Goal: Transaction & Acquisition: Purchase product/service

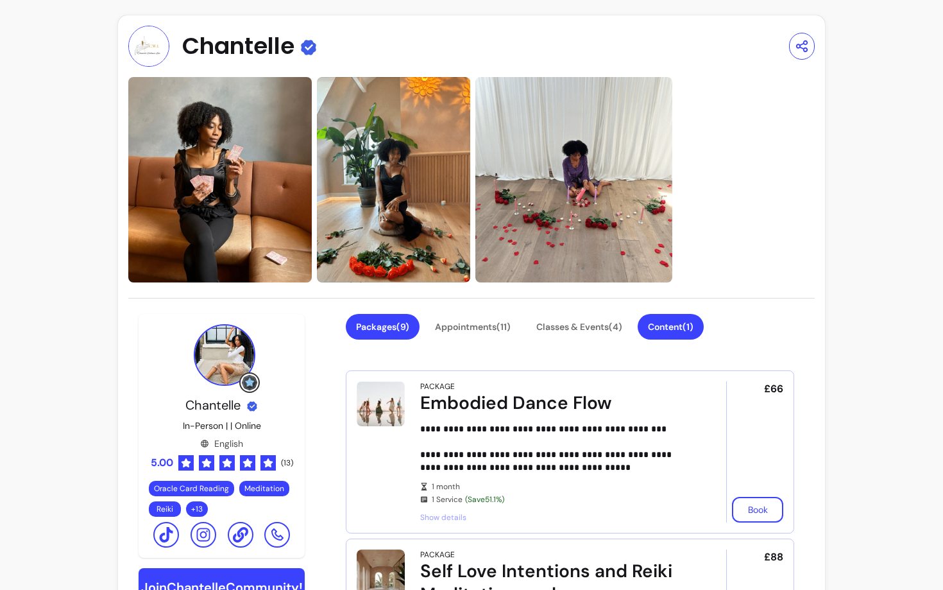
click at [663, 325] on button "Content ( 1 )" at bounding box center [671, 327] width 66 height 26
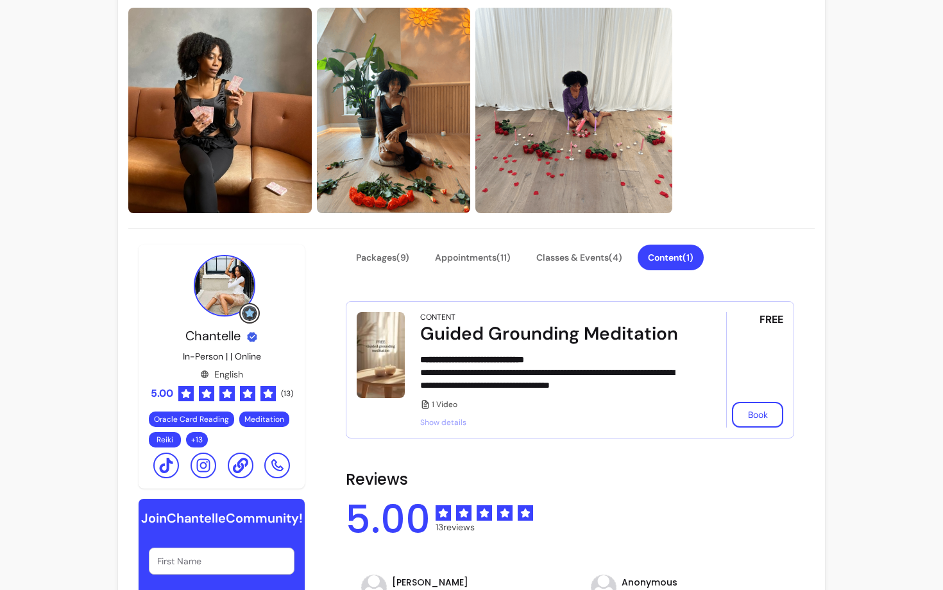
scroll to position [83, 0]
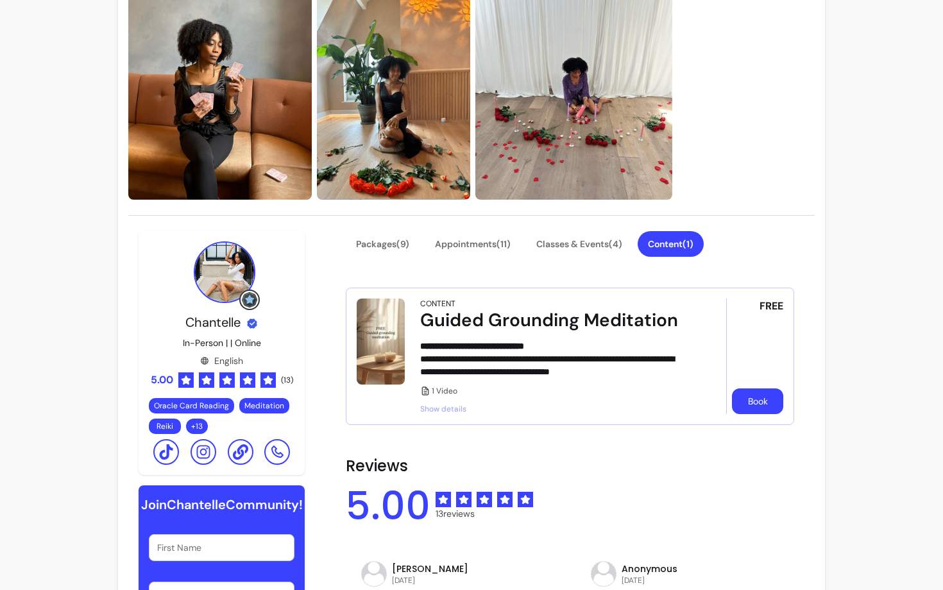
click at [765, 399] on button "Book" at bounding box center [757, 401] width 51 height 26
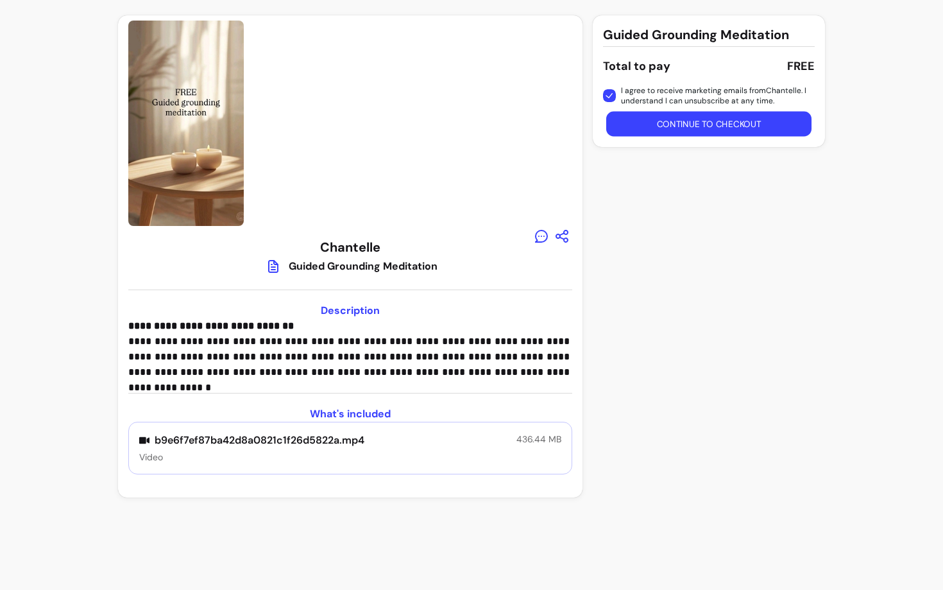
click at [661, 120] on button "Continue to checkout" at bounding box center [708, 124] width 205 height 25
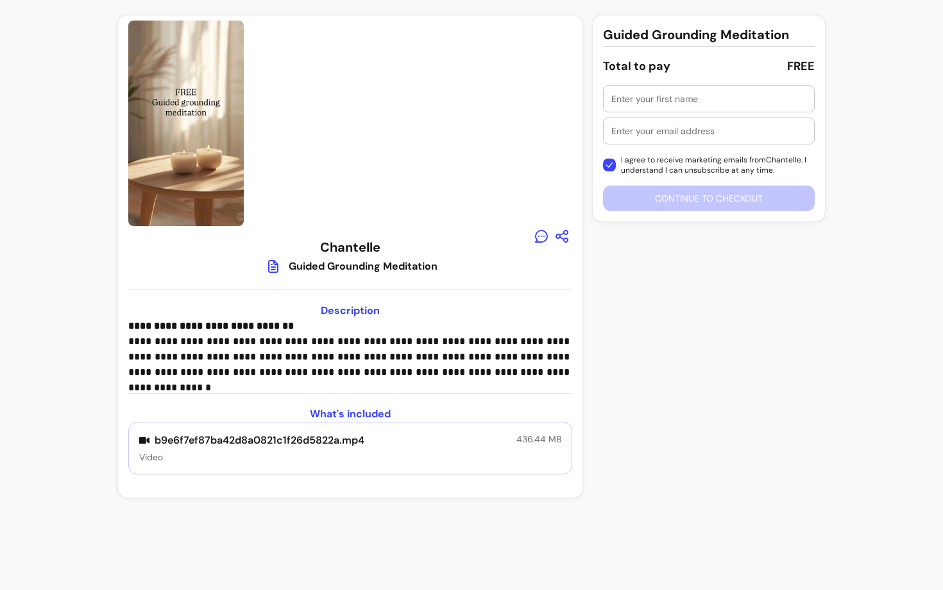
click at [645, 94] on input "text" at bounding box center [708, 98] width 195 height 13
type input "[PERSON_NAME]"
click at [643, 126] on input "text" at bounding box center [708, 130] width 195 height 13
type input "morelrobb@gmail.com"
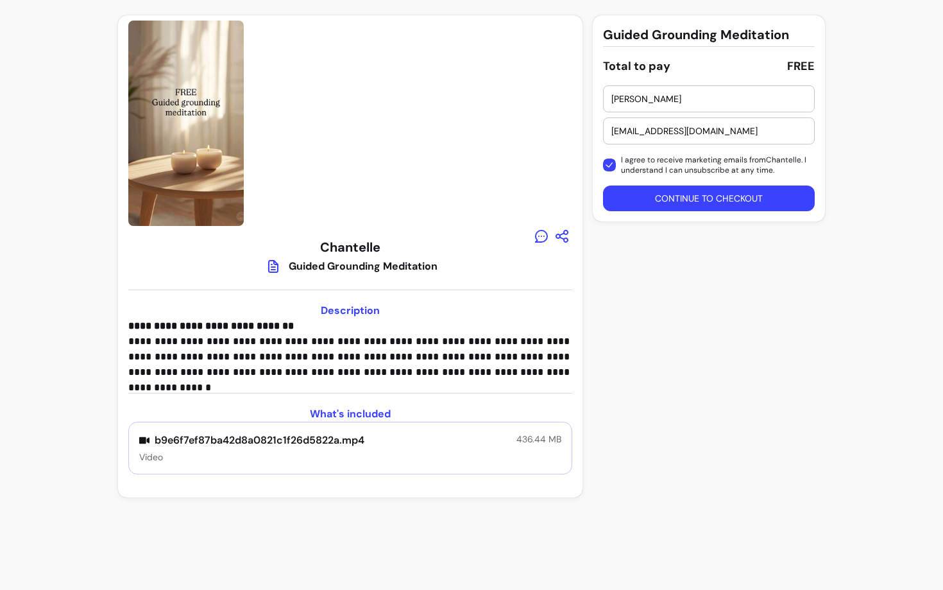
click at [641, 198] on button "Continue to checkout" at bounding box center [709, 198] width 212 height 26
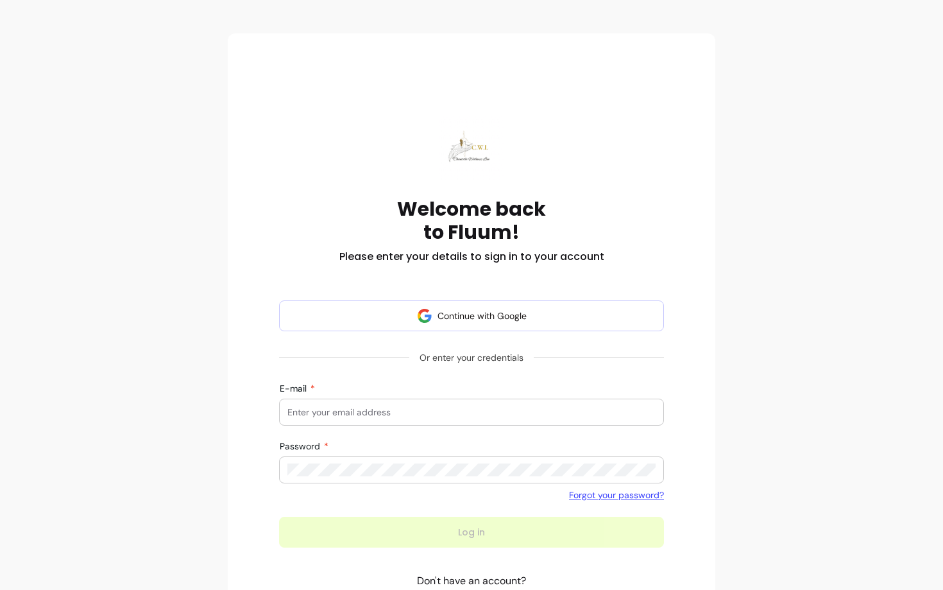
click at [389, 407] on input "E-mail" at bounding box center [471, 411] width 368 height 13
type input "morelrobb@gmail.com"
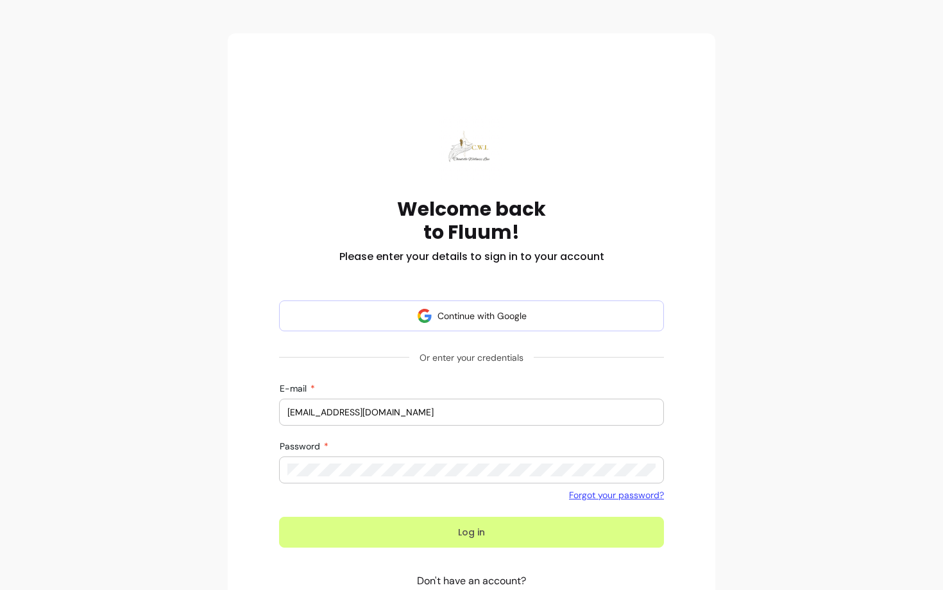
click at [373, 527] on button "Log in" at bounding box center [471, 531] width 385 height 31
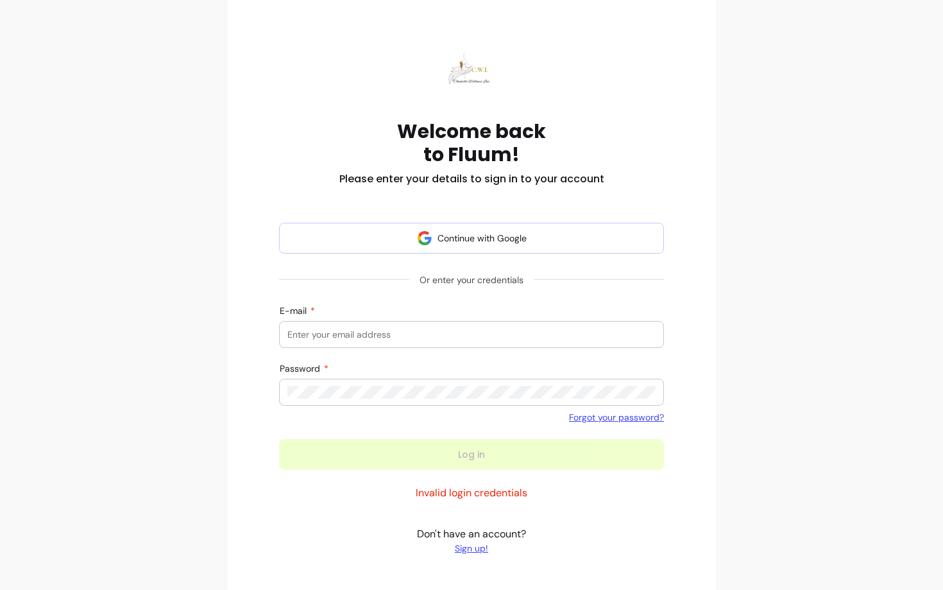
scroll to position [77, 0]
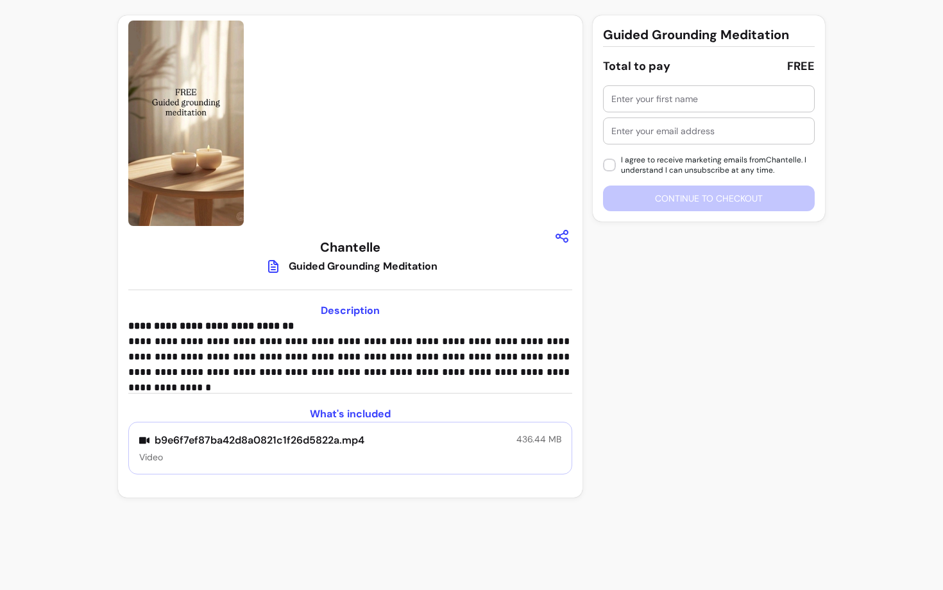
click at [699, 96] on input "text" at bounding box center [708, 98] width 195 height 13
type input "Robi"
click at [676, 126] on input "text" at bounding box center [708, 130] width 195 height 13
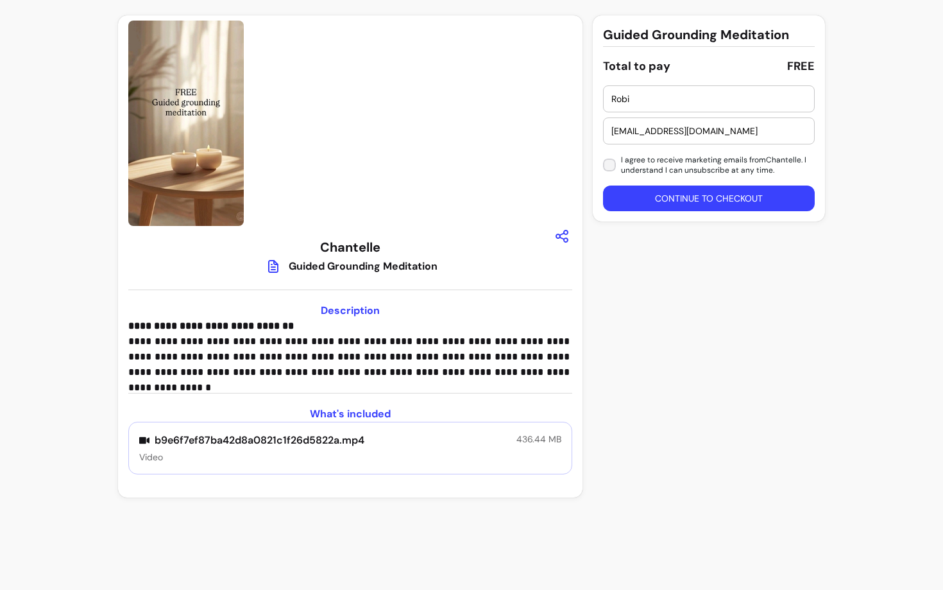
type input "[EMAIL_ADDRESS][DOMAIN_NAME]"
click at [658, 195] on button "Continue to checkout" at bounding box center [708, 198] width 205 height 25
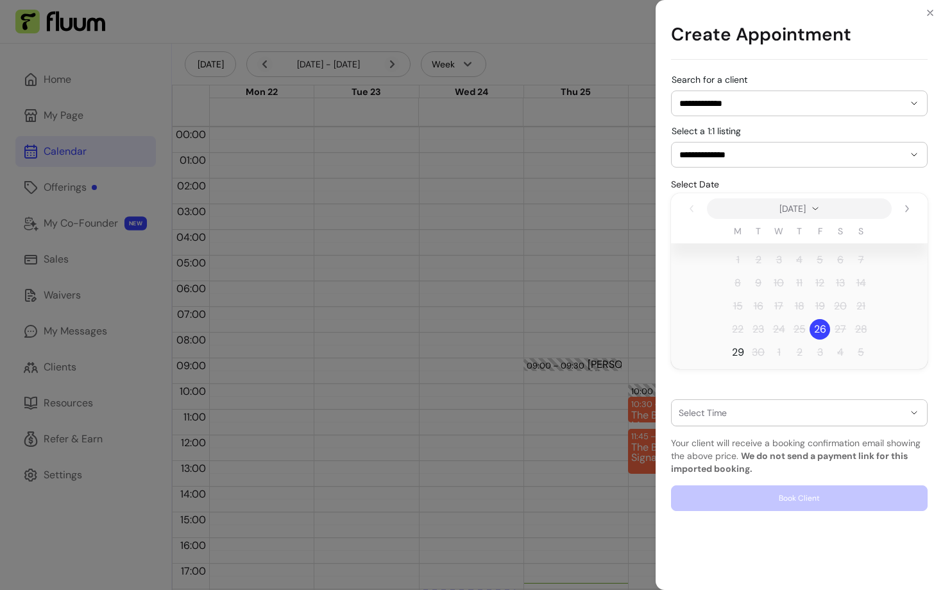
click at [609, 251] on div "**********" at bounding box center [471, 295] width 943 height 590
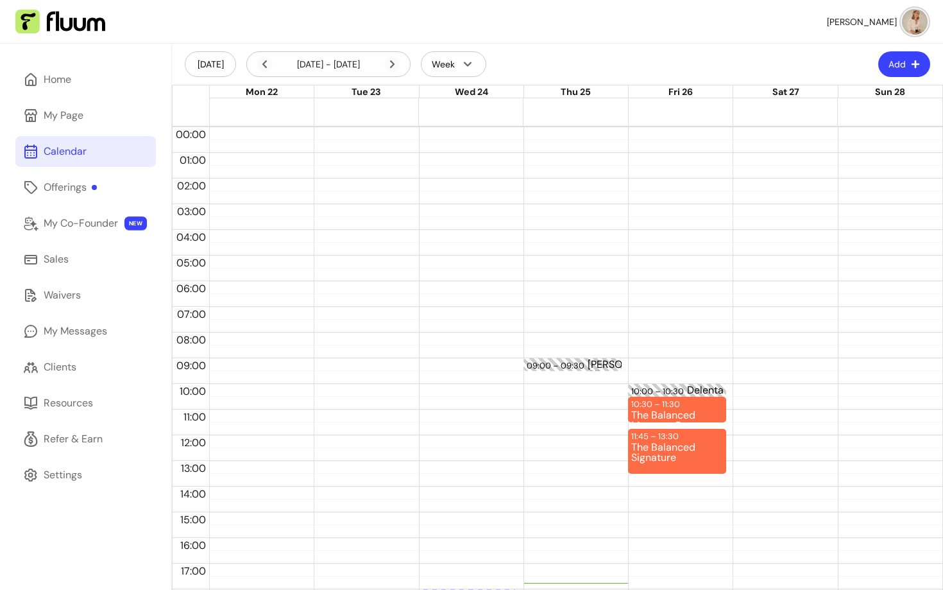
click at [922, 13] on img at bounding box center [915, 22] width 26 height 26
click at [840, 115] on span "Log Out" at bounding box center [869, 118] width 94 height 13
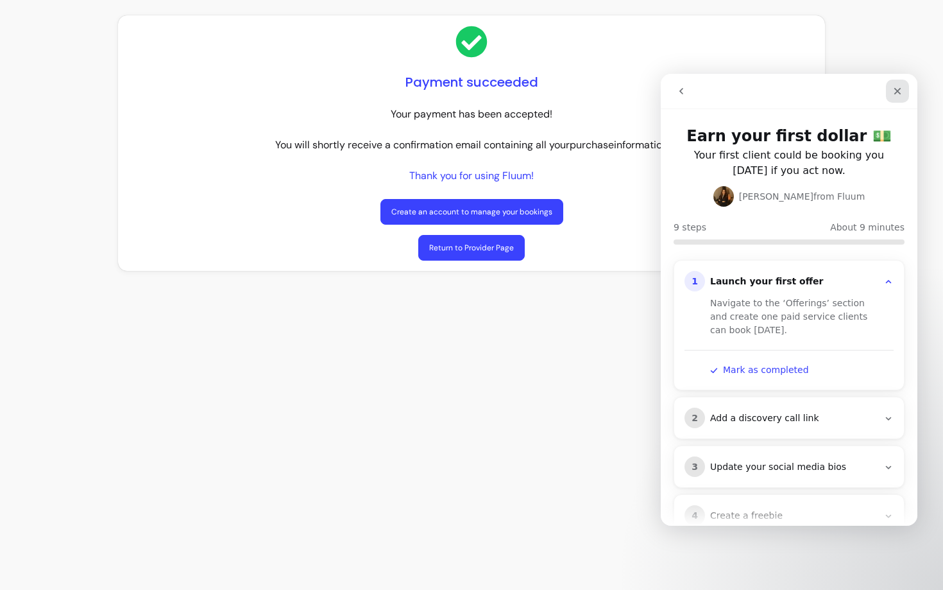
click at [891, 89] on div "Close" at bounding box center [897, 91] width 23 height 23
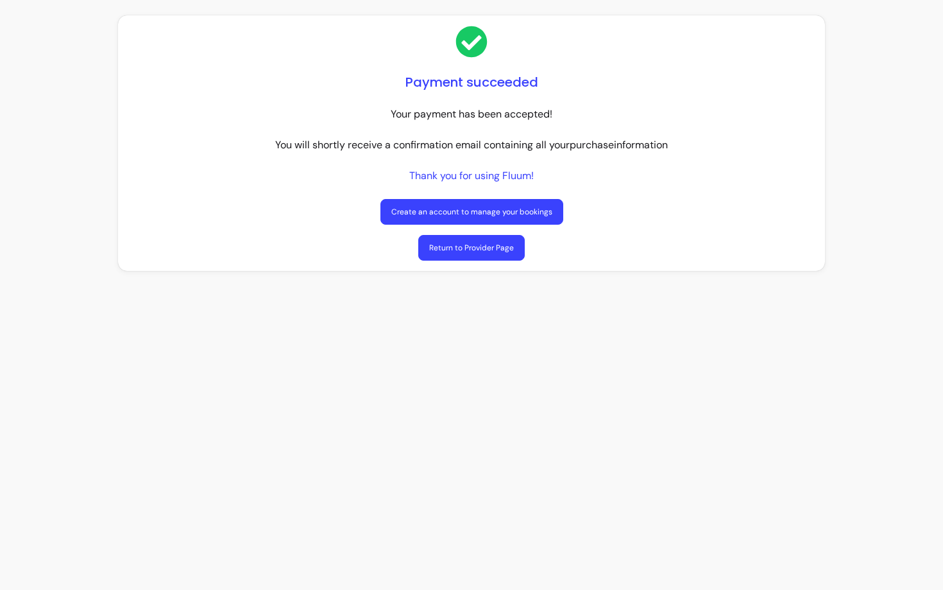
click at [455, 215] on link "Create an account to manage your bookings" at bounding box center [471, 212] width 183 height 26
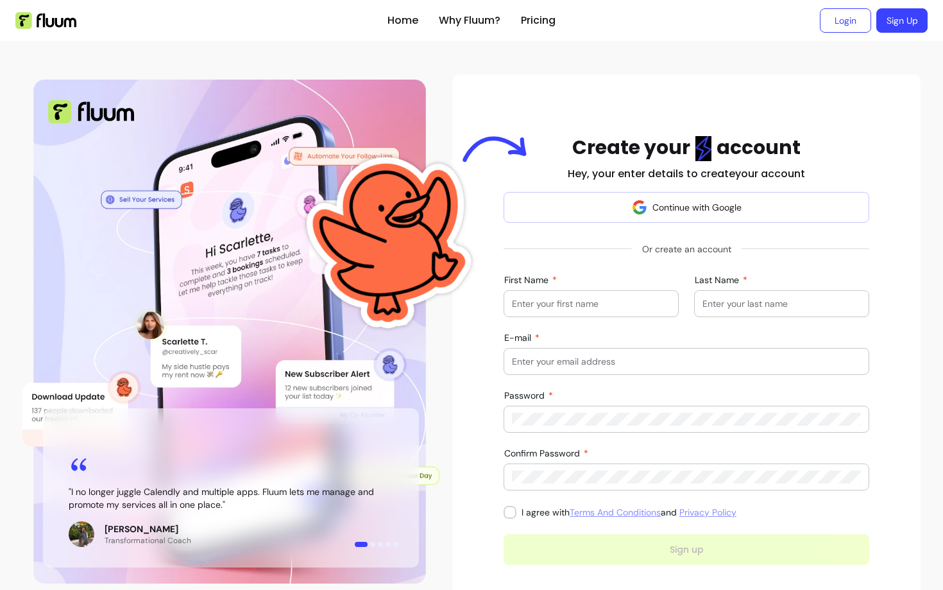
click at [606, 303] on input "First Name" at bounding box center [591, 303] width 158 height 13
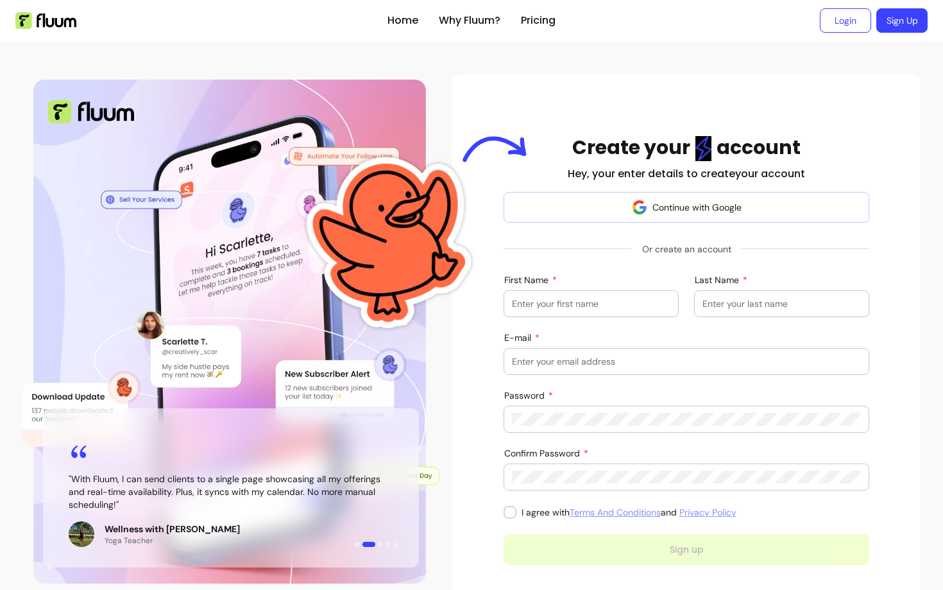
type input "[PERSON_NAME]"
drag, startPoint x: 632, startPoint y: 362, endPoint x: 445, endPoint y: 361, distance: 187.3
click at [445, 361] on div "" I no longer juggle Calendly and multiple apps. Fluum lets me manage and promo…" at bounding box center [472, 387] width 924 height 651
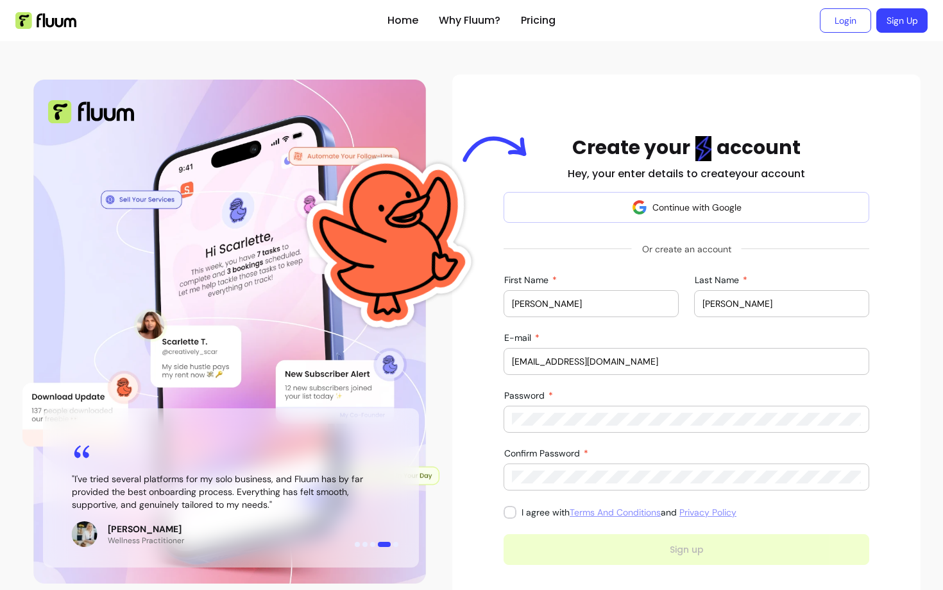
type input "[EMAIL_ADDRESS][DOMAIN_NAME]"
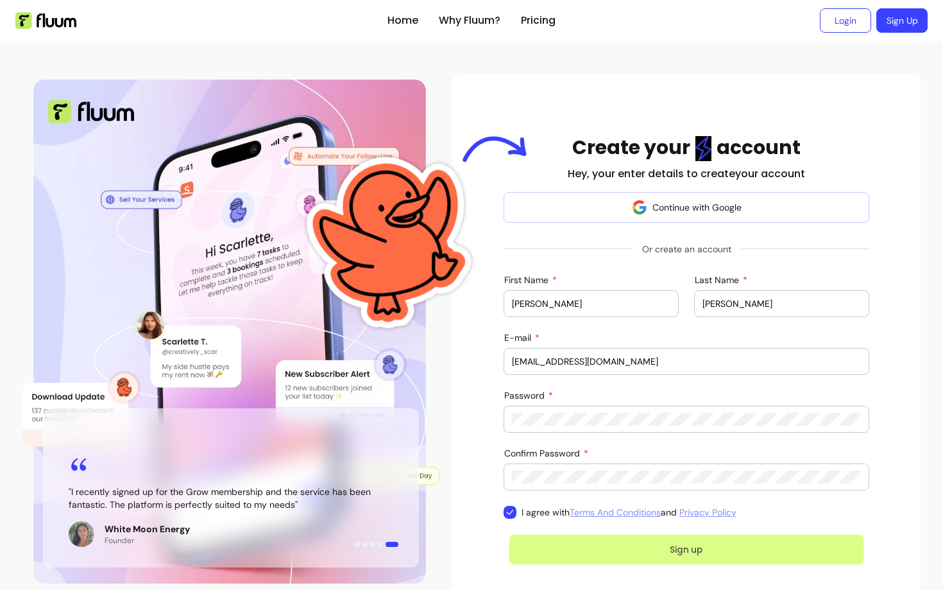
click at [550, 544] on button "Sign up" at bounding box center [686, 549] width 355 height 30
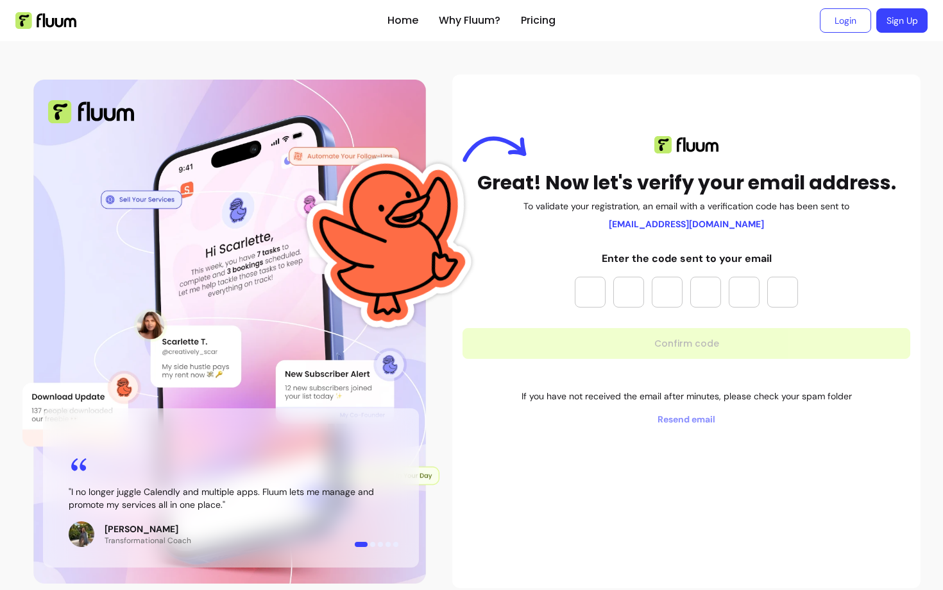
click at [585, 293] on input "Please enter OTP character 1" at bounding box center [590, 291] width 31 height 31
type input "*"
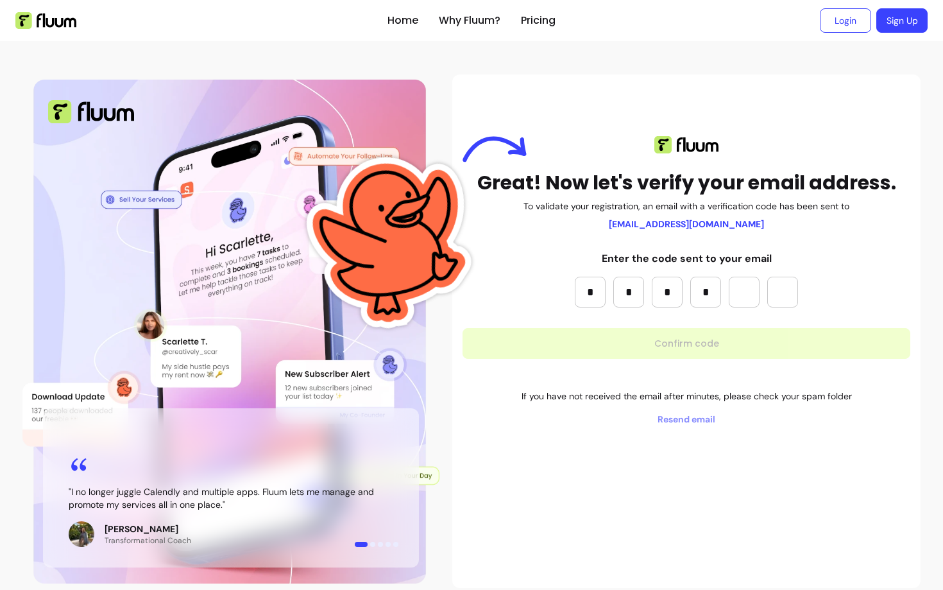
type input "*"
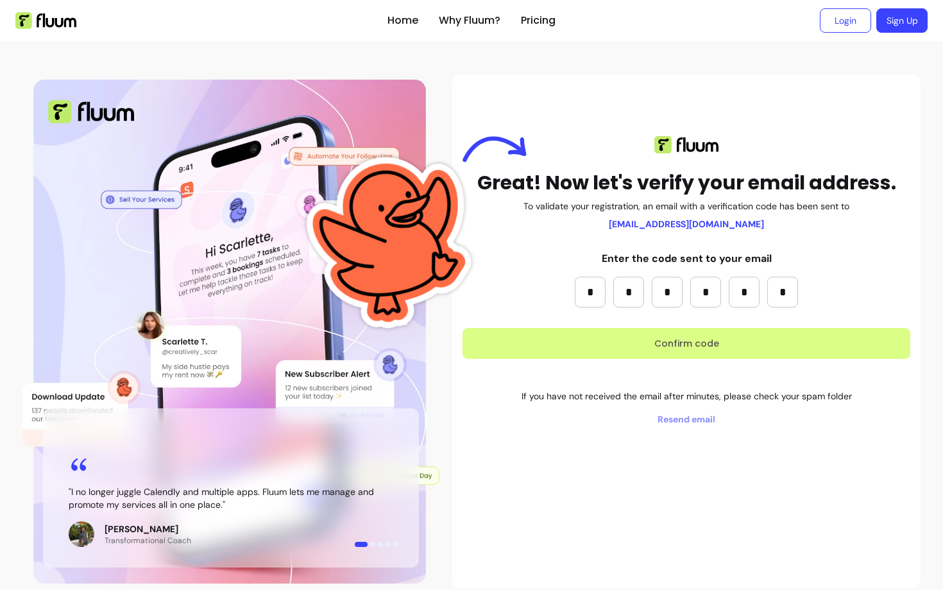
type input "*"
click at [600, 346] on button "Confirm code" at bounding box center [686, 343] width 448 height 31
